Goal: Task Accomplishment & Management: Manage account settings

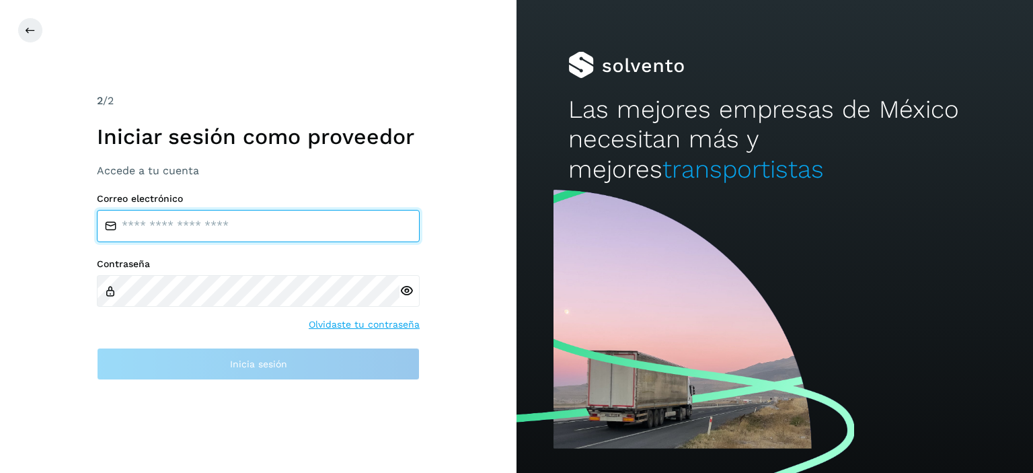
drag, startPoint x: 276, startPoint y: 230, endPoint x: 276, endPoint y: 239, distance: 8.7
click at [276, 230] on input "email" at bounding box center [258, 226] width 323 height 32
type input "**********"
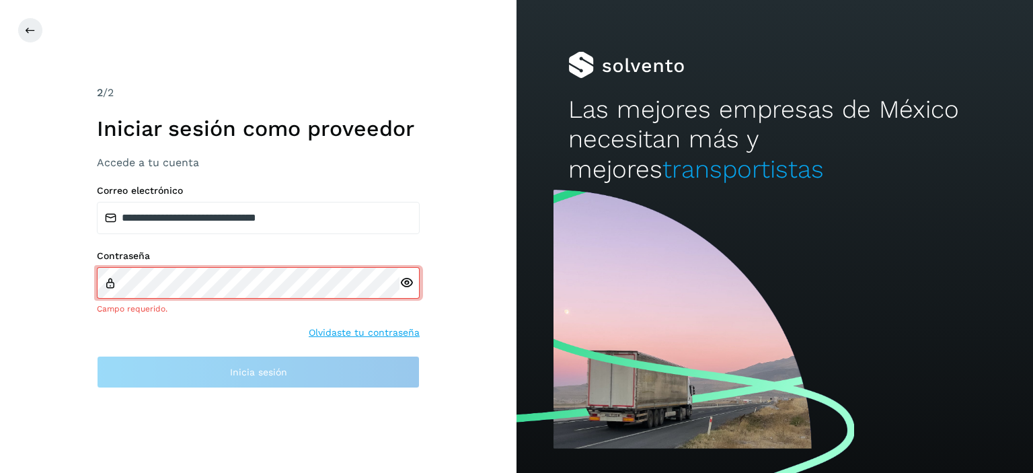
drag, startPoint x: 264, startPoint y: 274, endPoint x: 584, endPoint y: 354, distance: 329.4
click at [593, 350] on div at bounding box center [774, 329] width 516 height 287
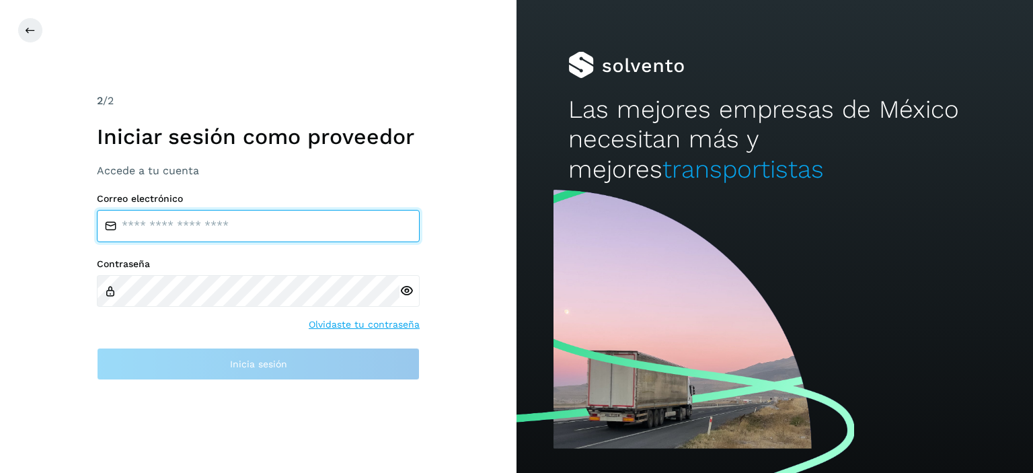
click at [274, 223] on input "email" at bounding box center [258, 226] width 323 height 32
type input "**********"
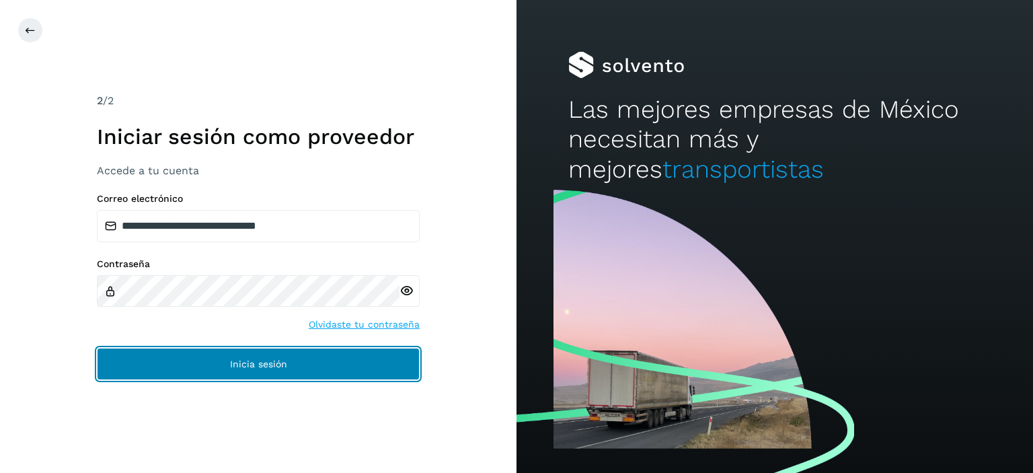
click at [234, 366] on span "Inicia sesión" at bounding box center [258, 363] width 57 height 9
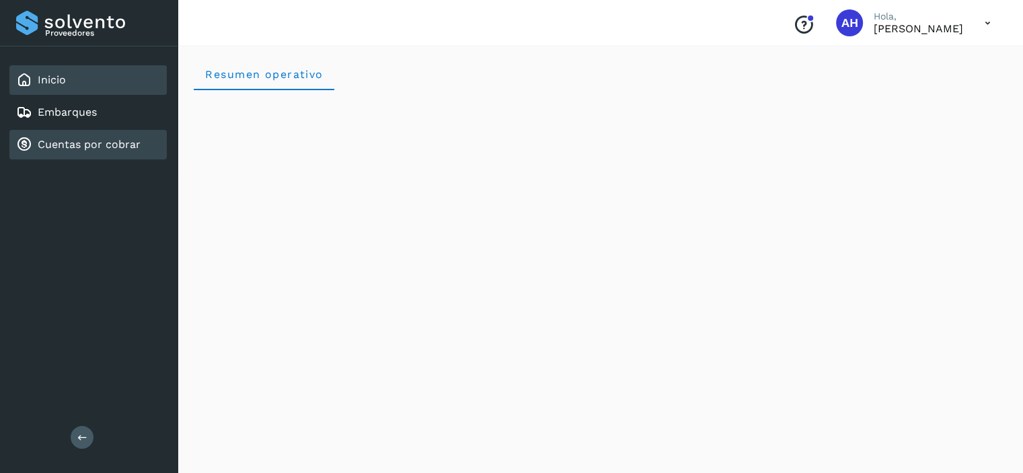
click at [31, 150] on icon at bounding box center [24, 145] width 16 height 16
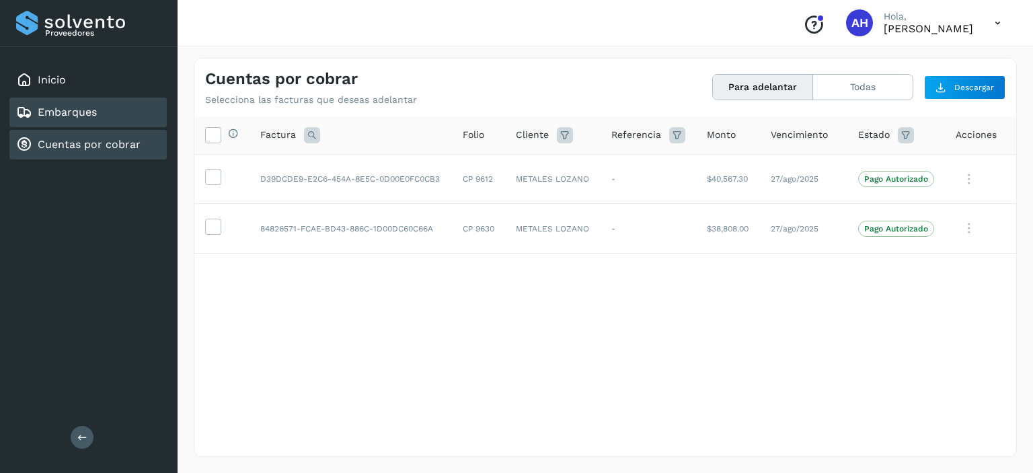
click at [83, 112] on link "Embarques" at bounding box center [67, 112] width 59 height 13
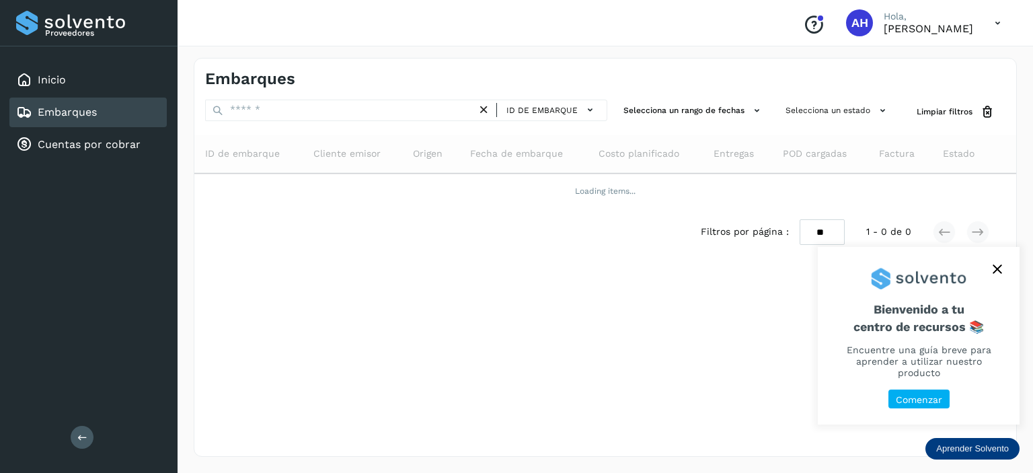
click at [1002, 279] on button "close," at bounding box center [997, 269] width 20 height 20
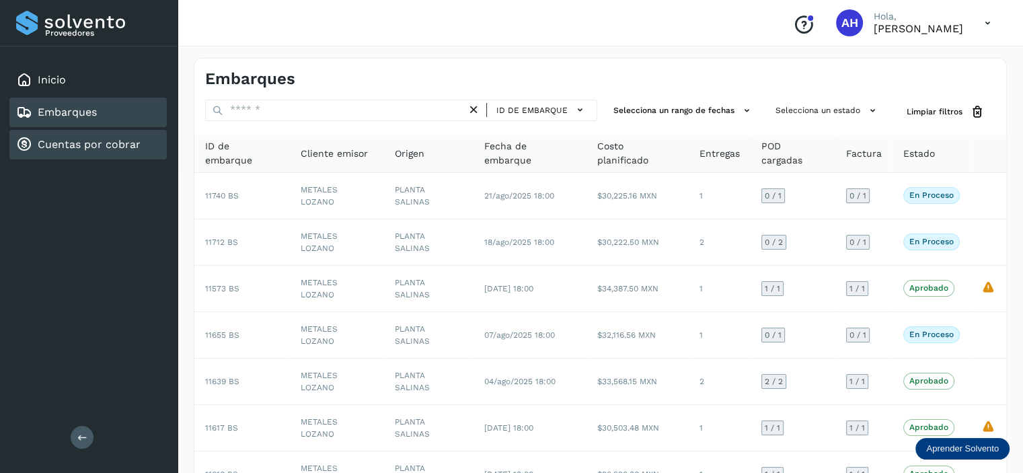
click at [94, 131] on div "Cuentas por cobrar" at bounding box center [87, 145] width 157 height 30
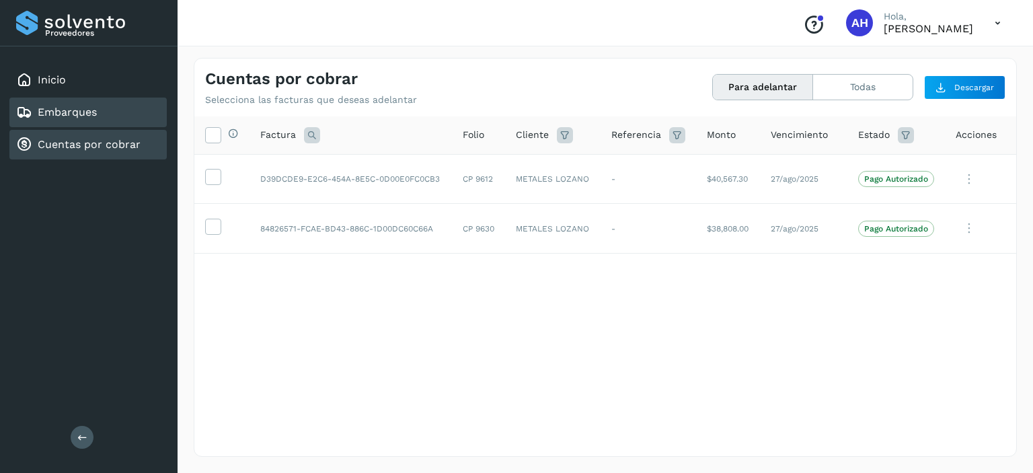
click at [50, 120] on div "Embarques" at bounding box center [87, 113] width 157 height 30
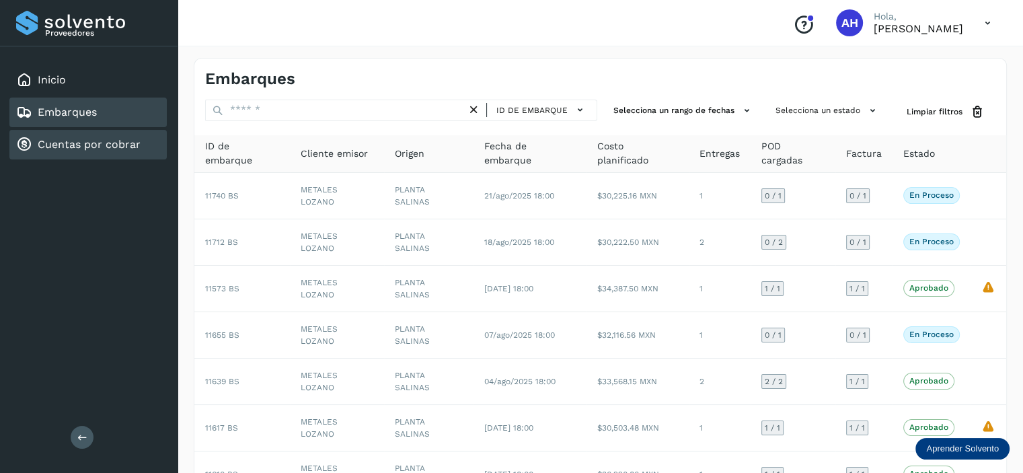
click at [100, 150] on div "Cuentas por cobrar" at bounding box center [78, 145] width 124 height 16
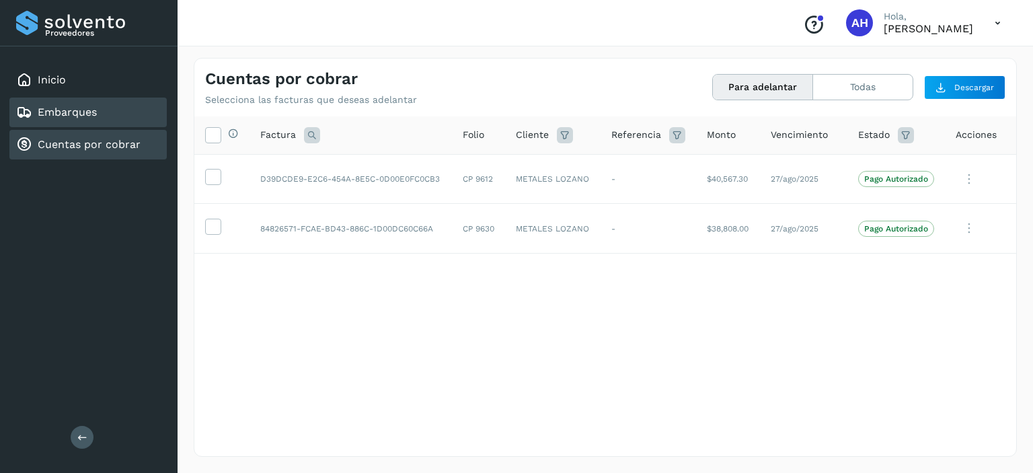
click at [89, 114] on link "Embarques" at bounding box center [67, 112] width 59 height 13
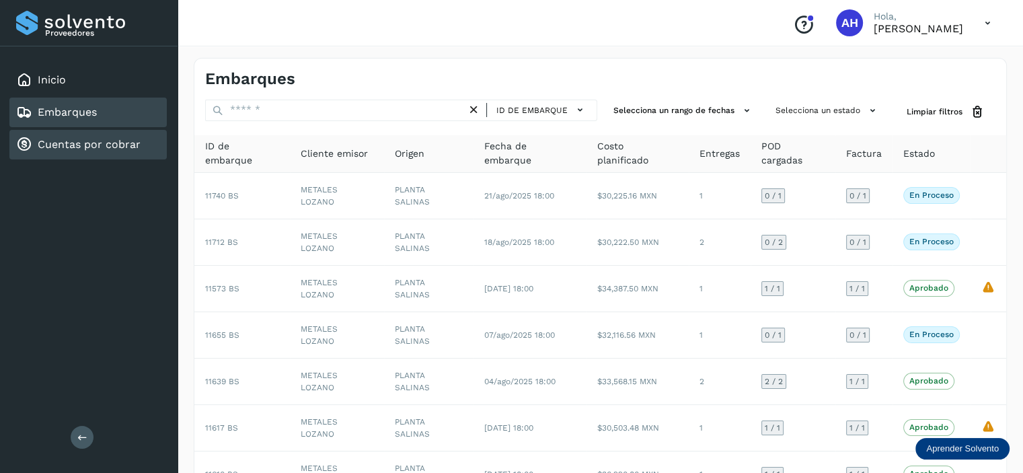
click at [78, 139] on link "Cuentas por cobrar" at bounding box center [89, 144] width 103 height 13
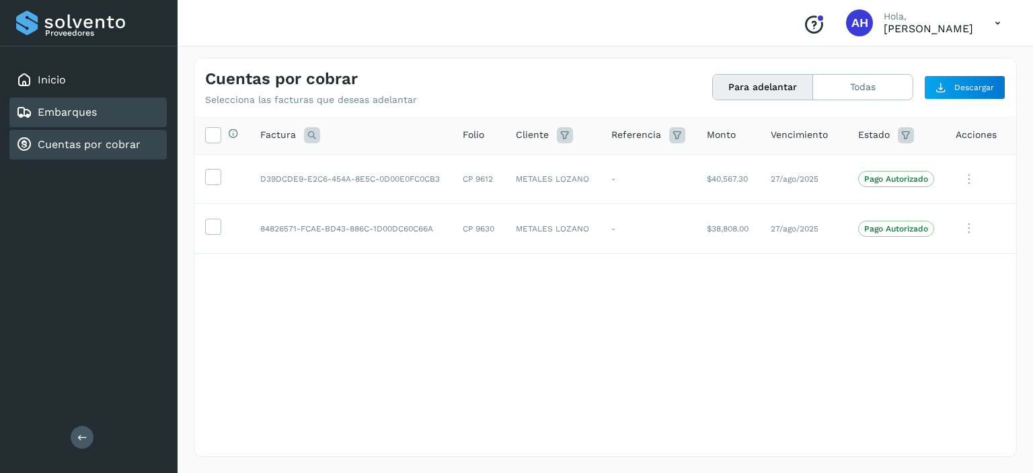
click at [78, 115] on link "Embarques" at bounding box center [67, 112] width 59 height 13
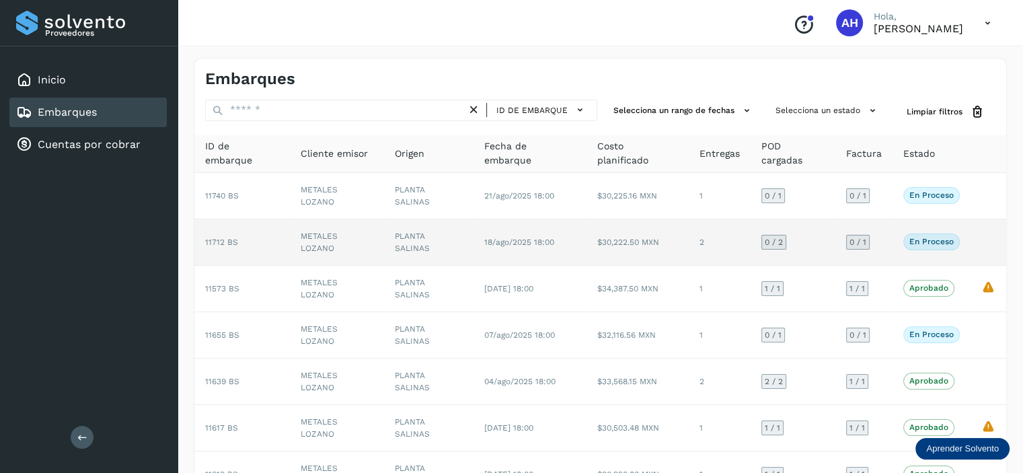
click at [214, 237] on span "11712 BS" at bounding box center [221, 241] width 33 height 9
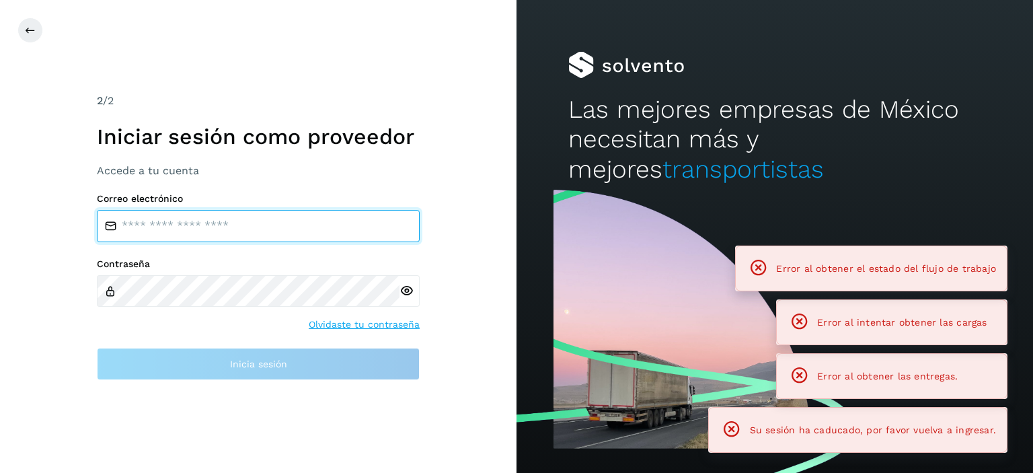
click at [207, 219] on input "email" at bounding box center [258, 226] width 323 height 32
type input "**********"
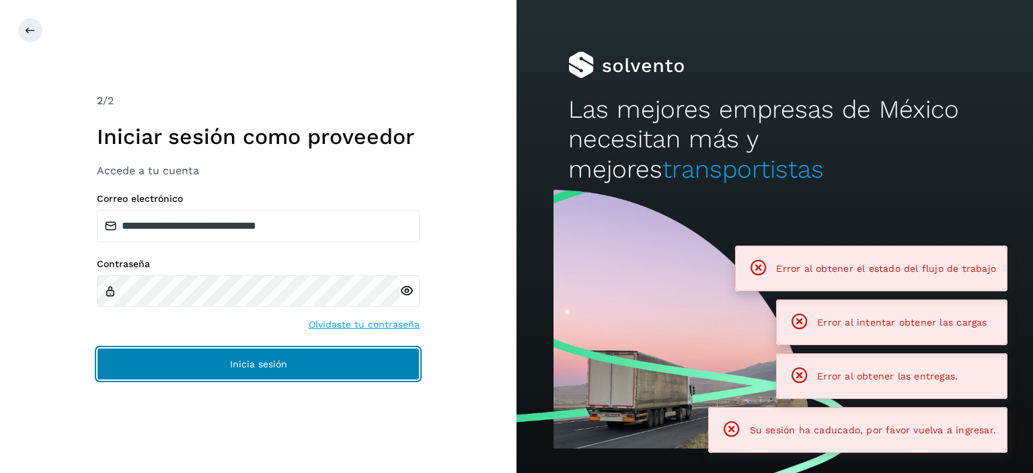
click at [244, 364] on span "Inicia sesión" at bounding box center [258, 363] width 57 height 9
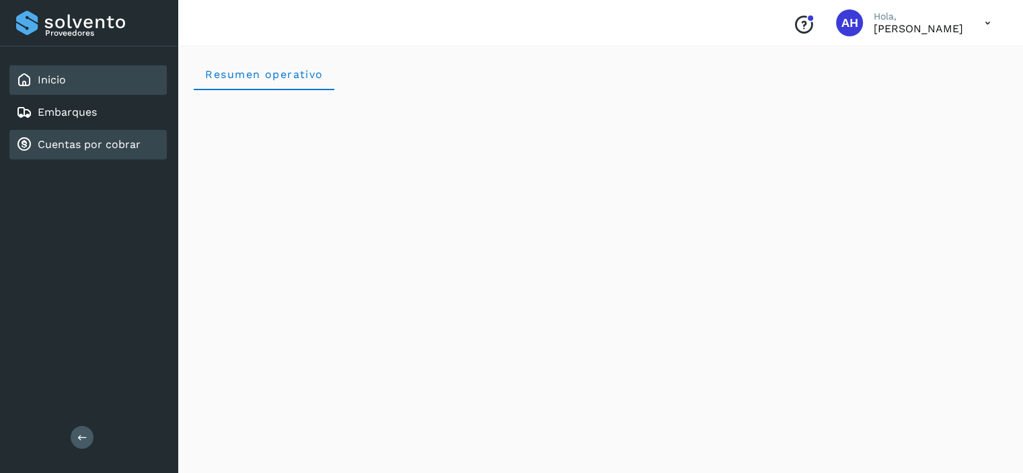
click at [21, 144] on icon at bounding box center [24, 145] width 16 height 16
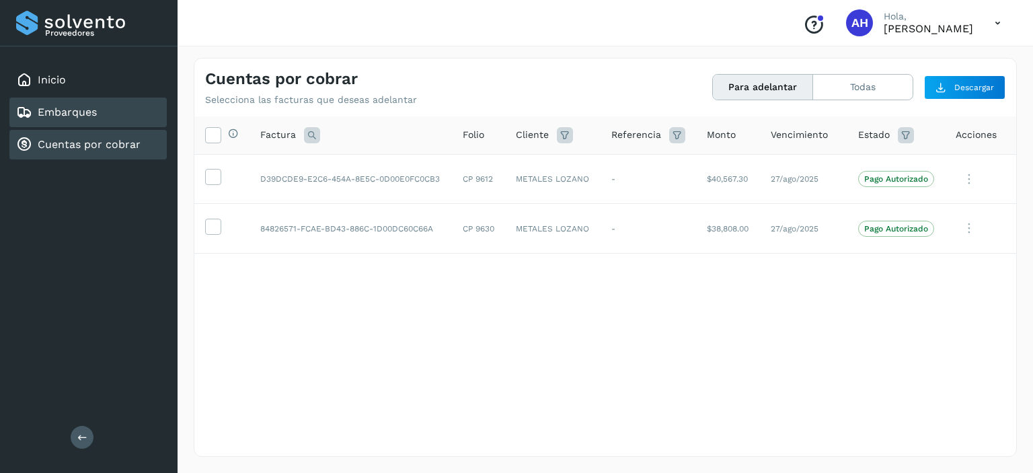
click at [38, 118] on div "Embarques" at bounding box center [56, 112] width 81 height 16
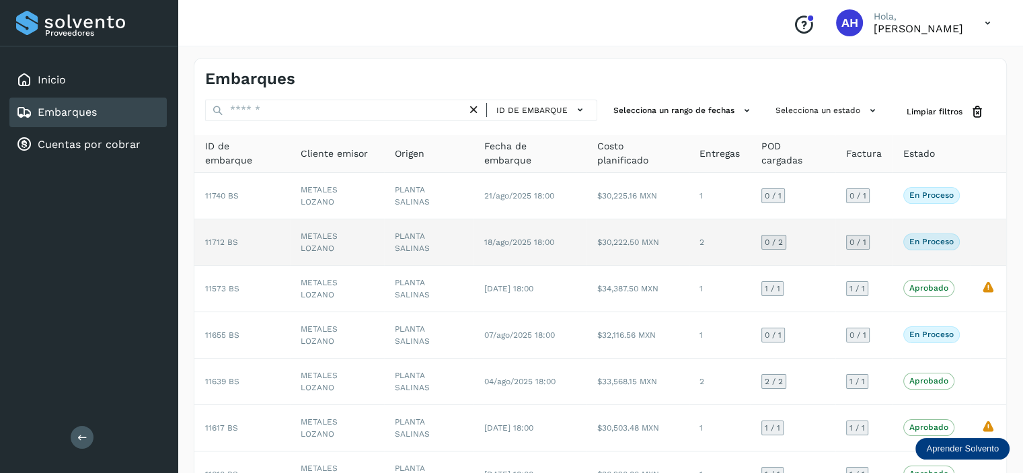
click at [225, 237] on td "11712 BS" at bounding box center [241, 242] width 95 height 46
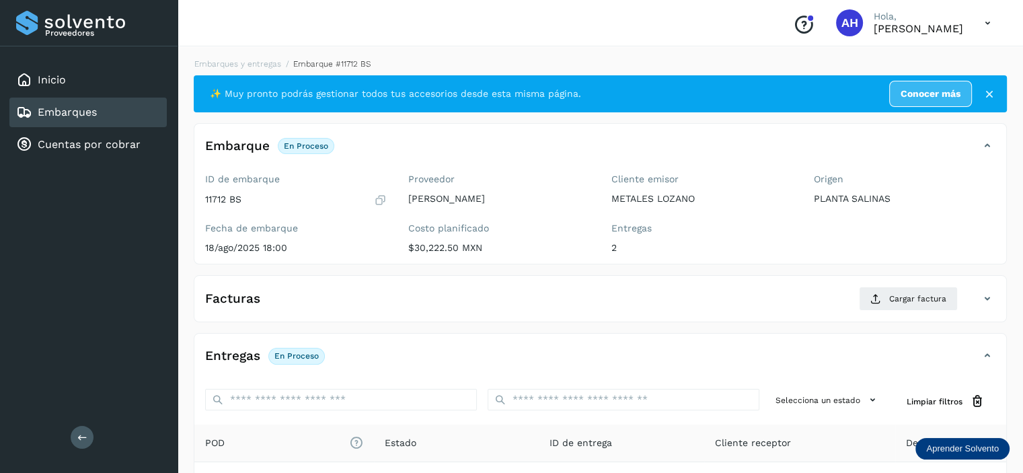
scroll to position [202, 0]
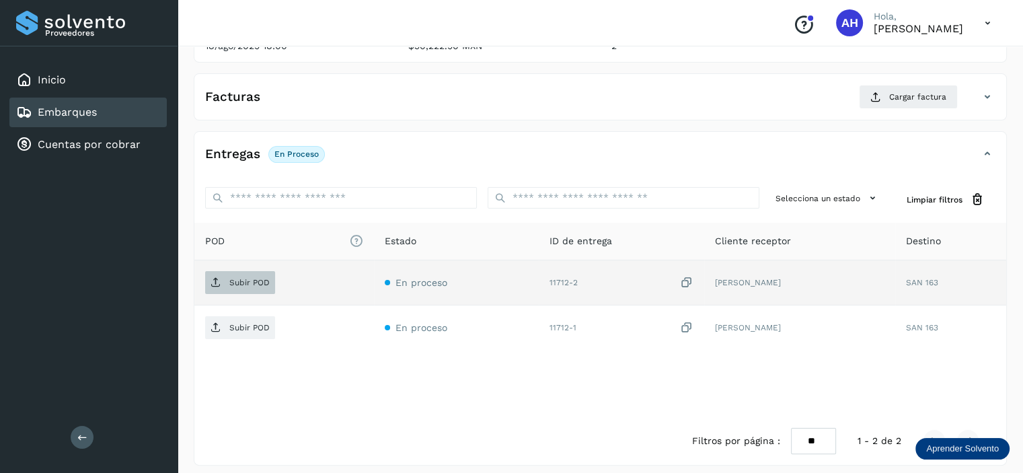
click at [250, 281] on p "Subir POD" at bounding box center [249, 282] width 40 height 9
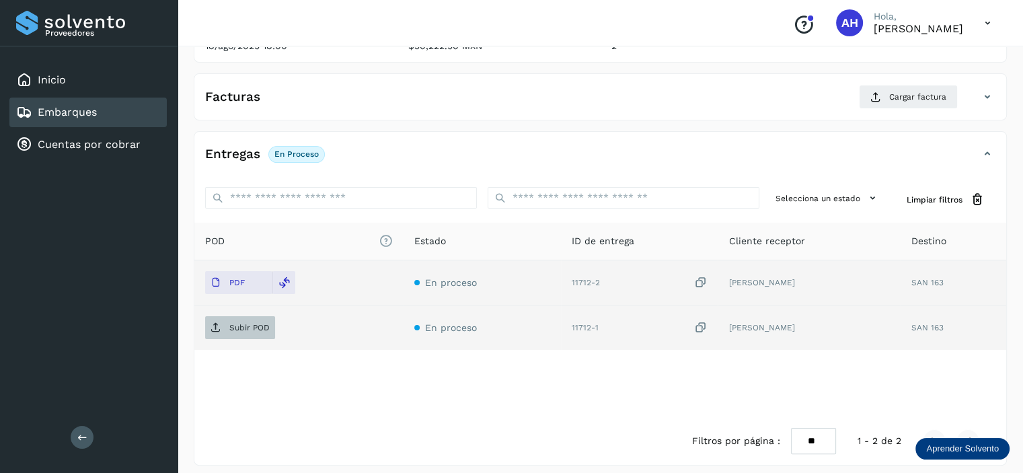
click at [266, 323] on p "Subir POD" at bounding box center [249, 327] width 40 height 9
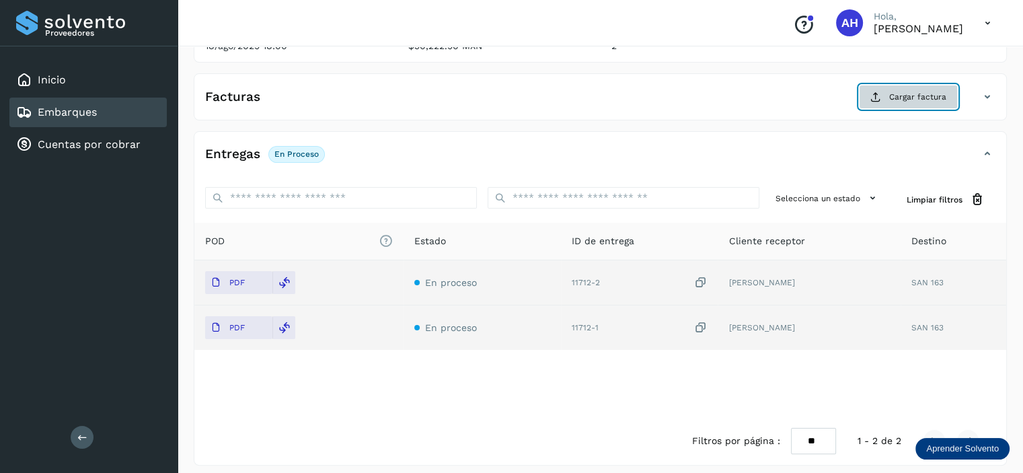
click at [904, 98] on span "Cargar factura" at bounding box center [917, 97] width 57 height 12
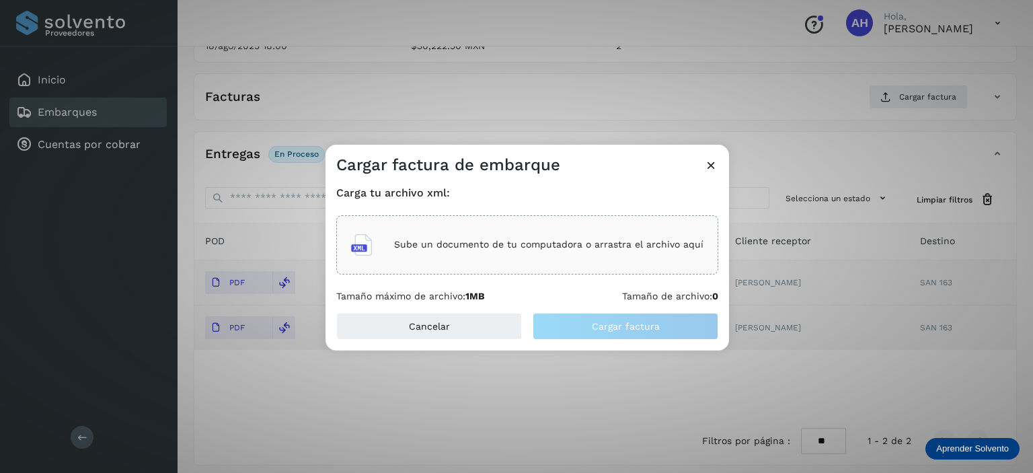
click at [589, 252] on div "Sube un documento de tu computadora o arrastra el archivo aquí" at bounding box center [527, 245] width 352 height 36
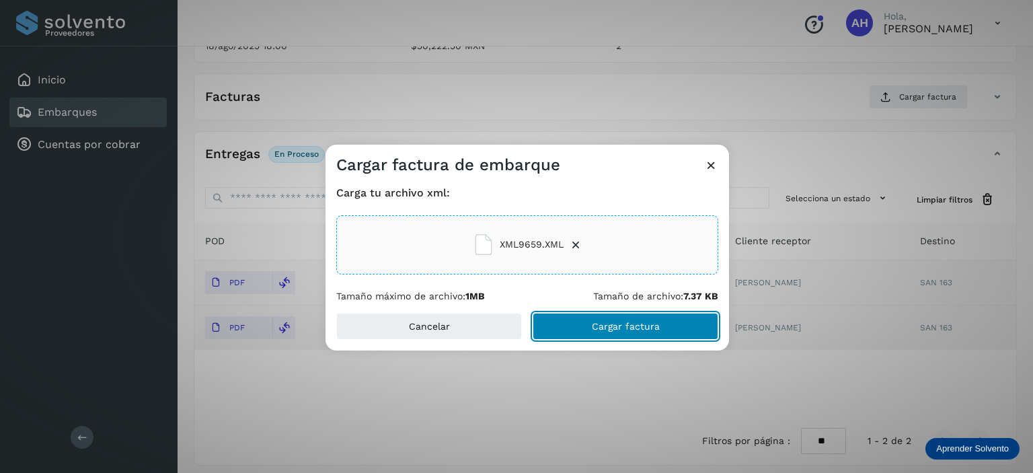
click at [557, 322] on button "Cargar factura" at bounding box center [626, 326] width 186 height 27
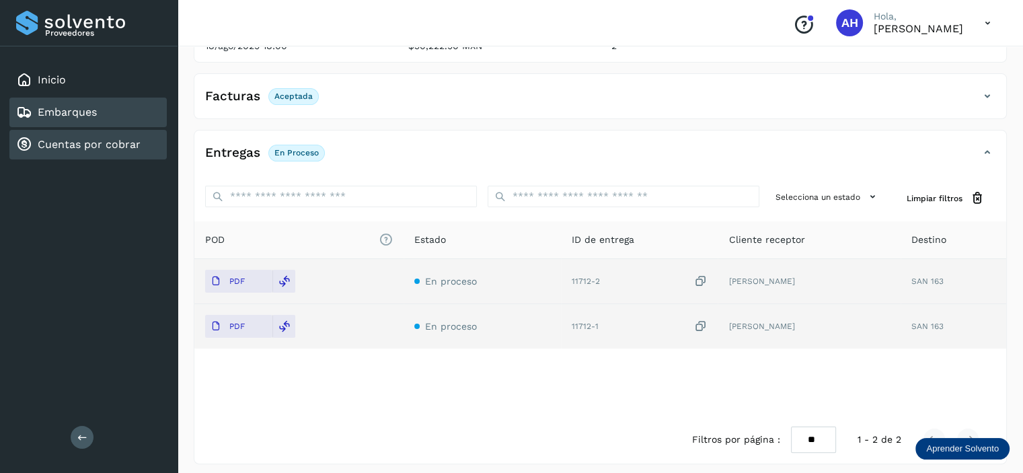
click at [70, 143] on link "Cuentas por cobrar" at bounding box center [89, 144] width 103 height 13
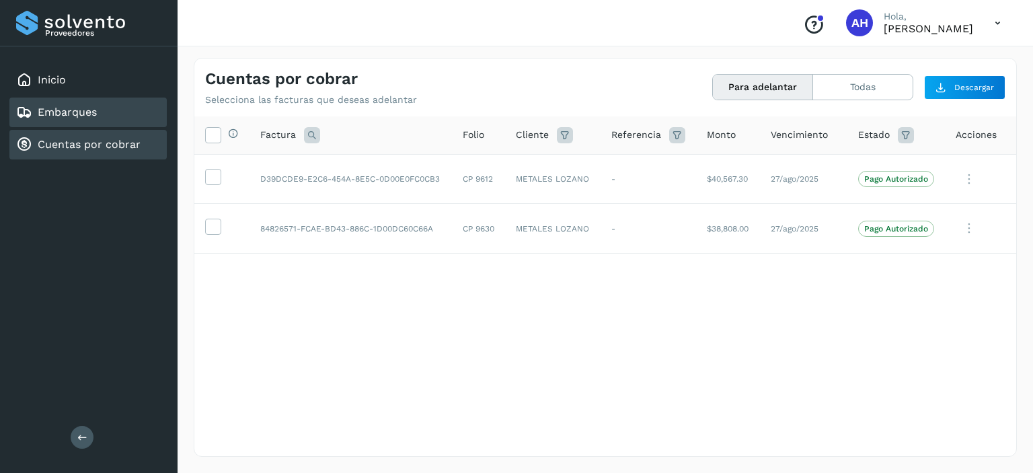
click at [59, 112] on link "Embarques" at bounding box center [67, 112] width 59 height 13
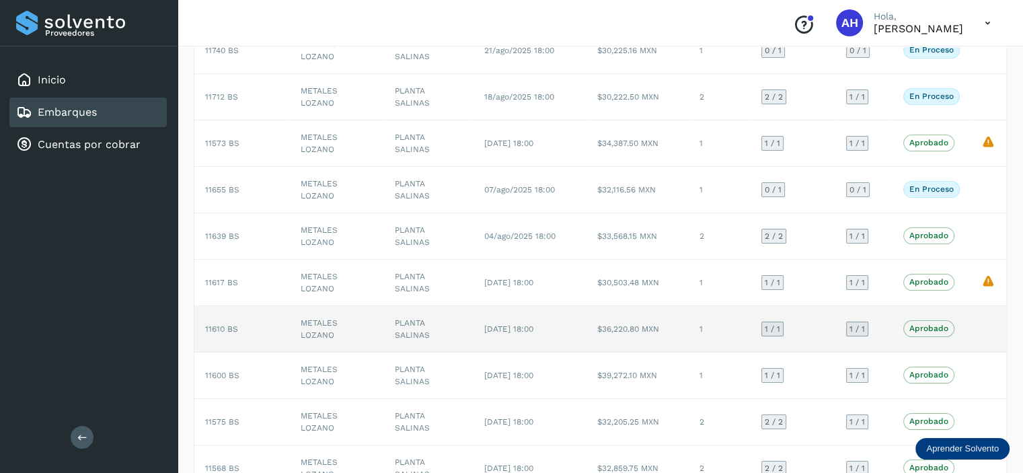
scroll to position [11, 0]
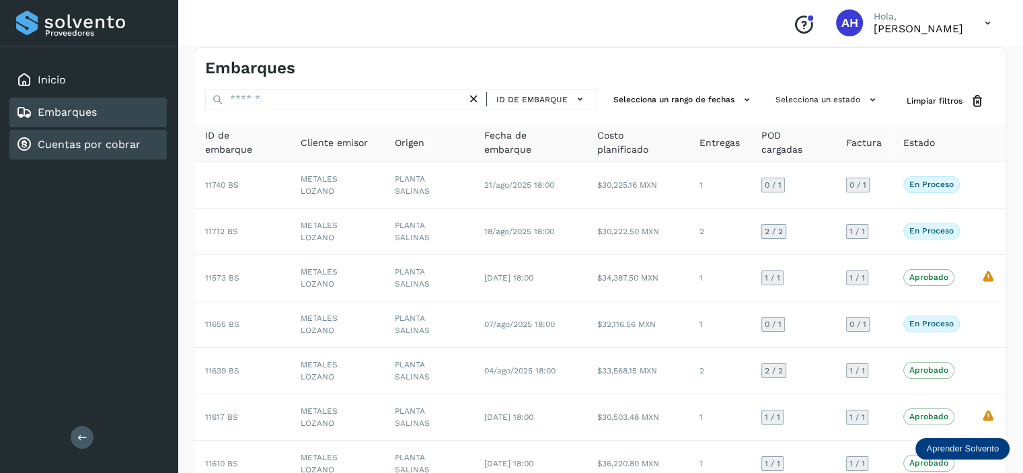
click at [100, 153] on div "Cuentas por cobrar" at bounding box center [87, 145] width 157 height 30
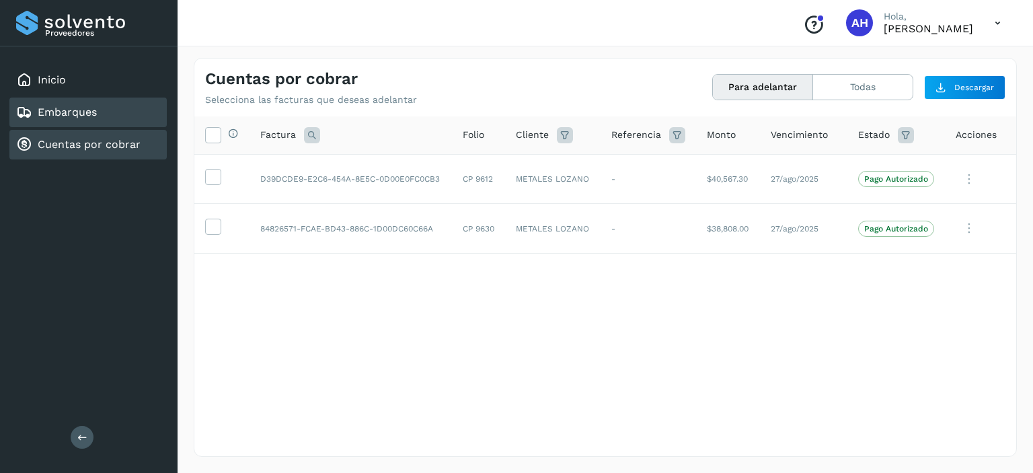
click at [95, 115] on link "Embarques" at bounding box center [67, 112] width 59 height 13
